Goal: Task Accomplishment & Management: Manage account settings

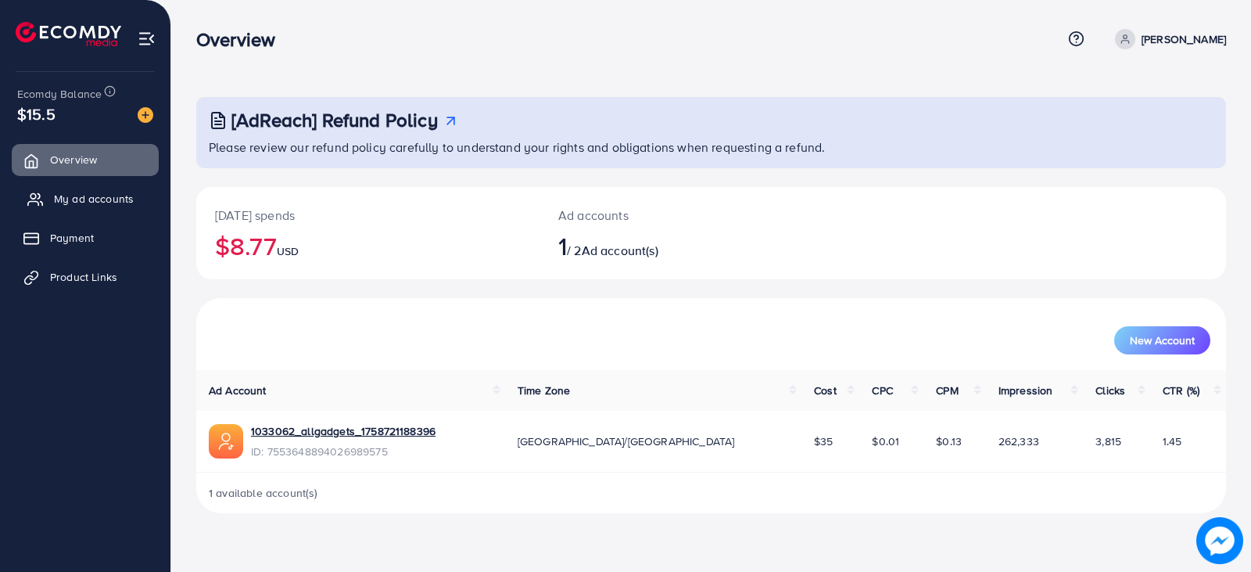
click at [98, 197] on span "My ad accounts" at bounding box center [94, 199] width 80 height 16
